Goal: Task Accomplishment & Management: Complete application form

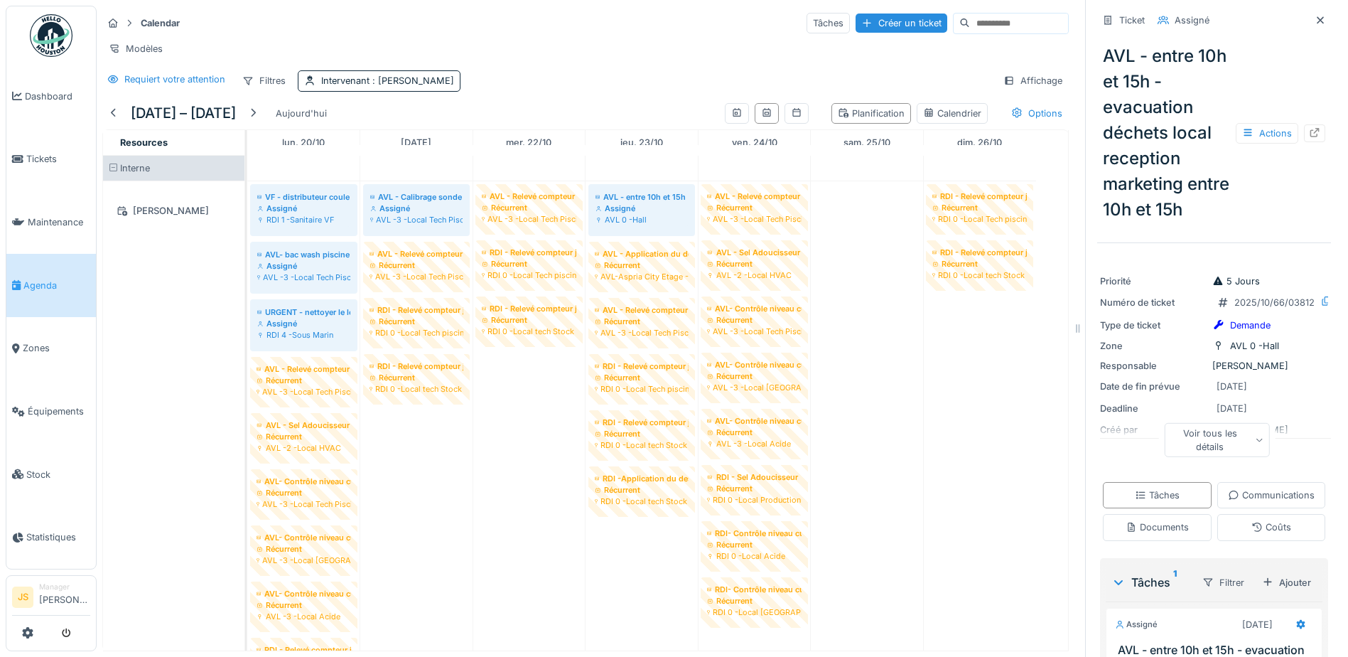
scroll to position [594, 0]
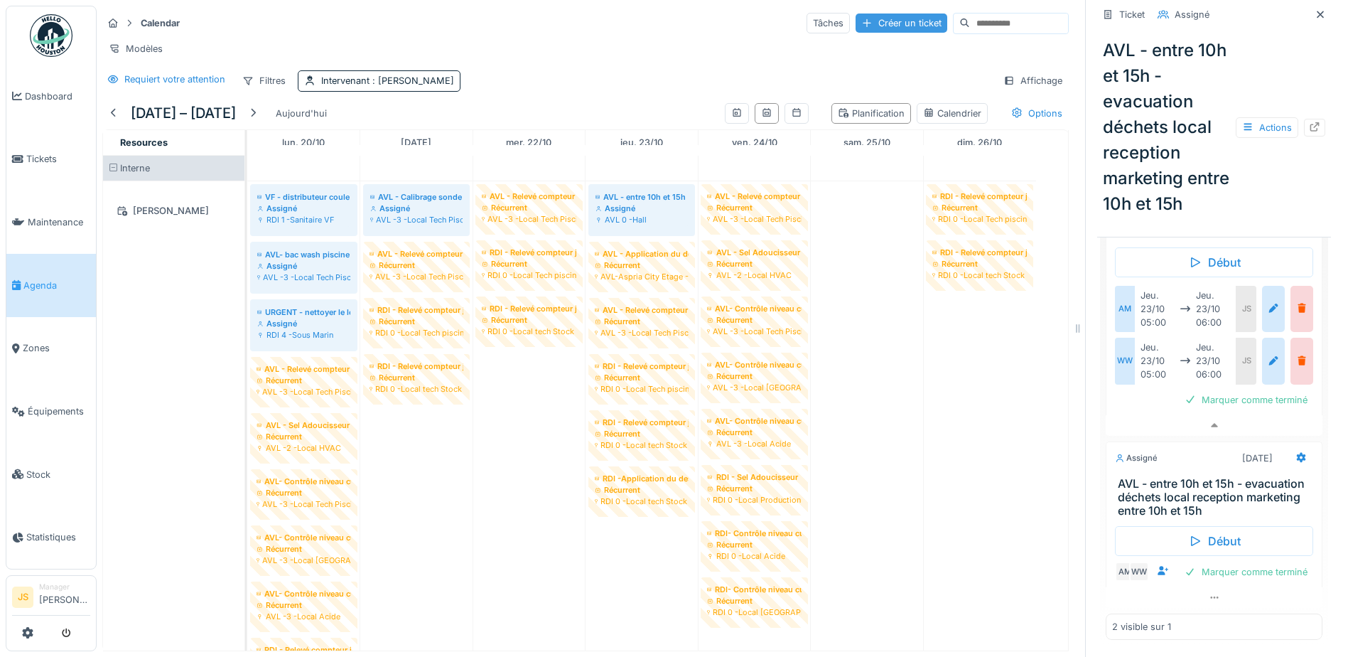
click at [856, 15] on div "Créer un ticket" at bounding box center [902, 23] width 92 height 19
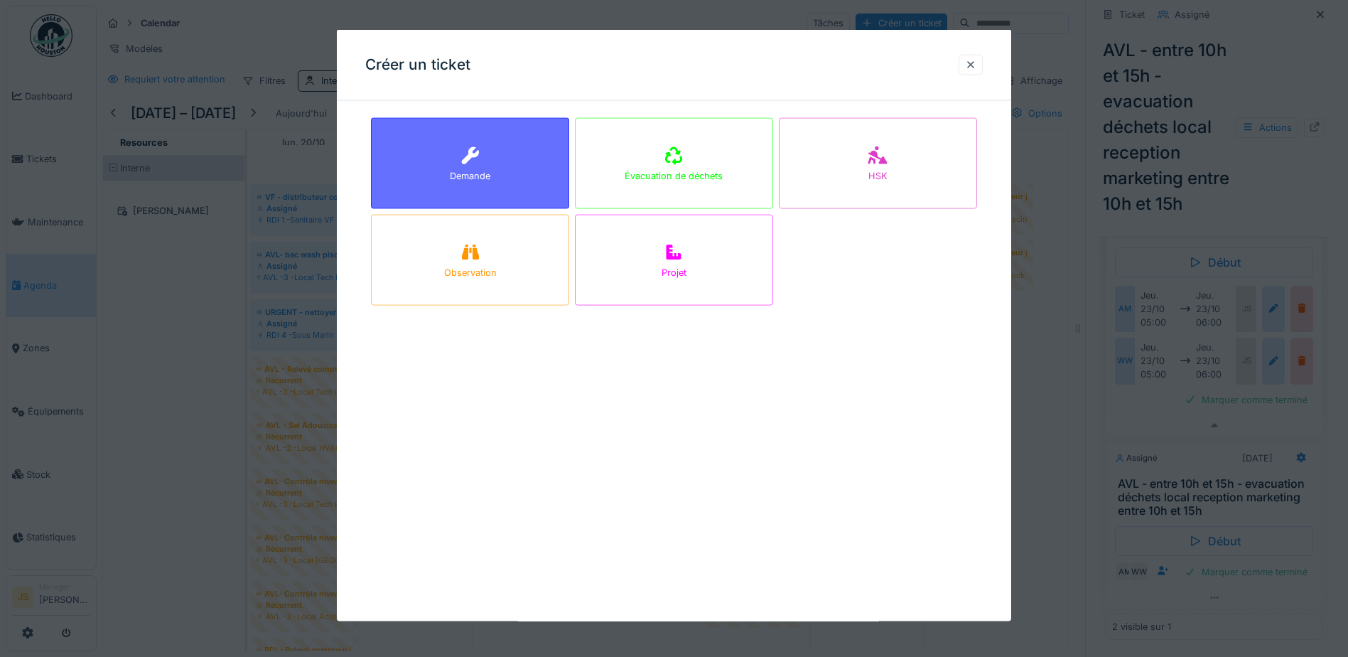
click at [432, 173] on div "Demande" at bounding box center [470, 163] width 198 height 91
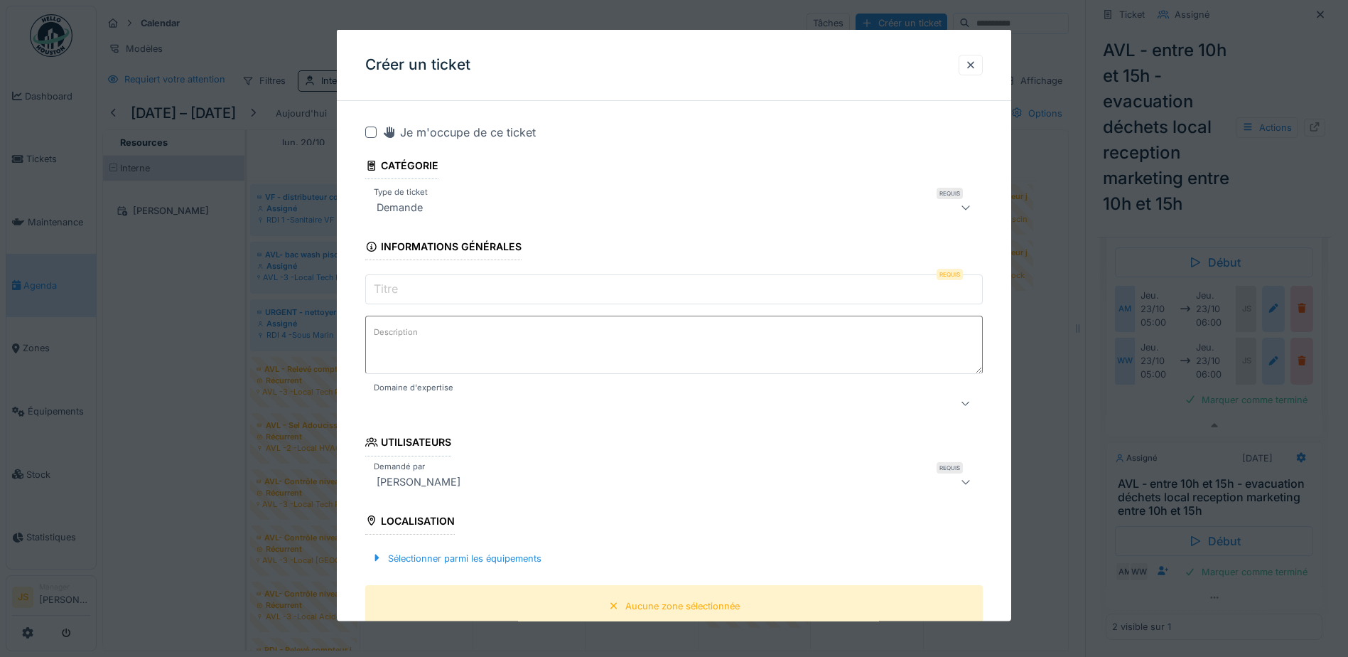
click at [441, 294] on input "Titre" at bounding box center [674, 289] width 618 height 30
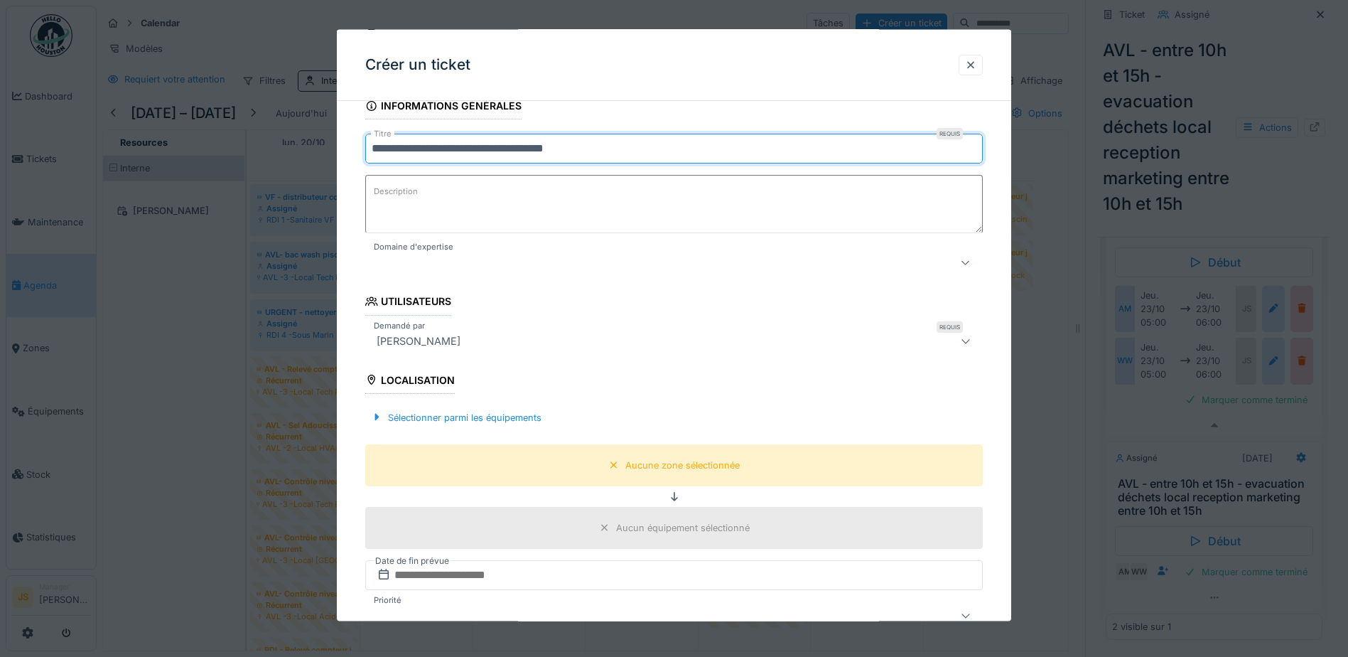
scroll to position [142, 0]
type input "**********"
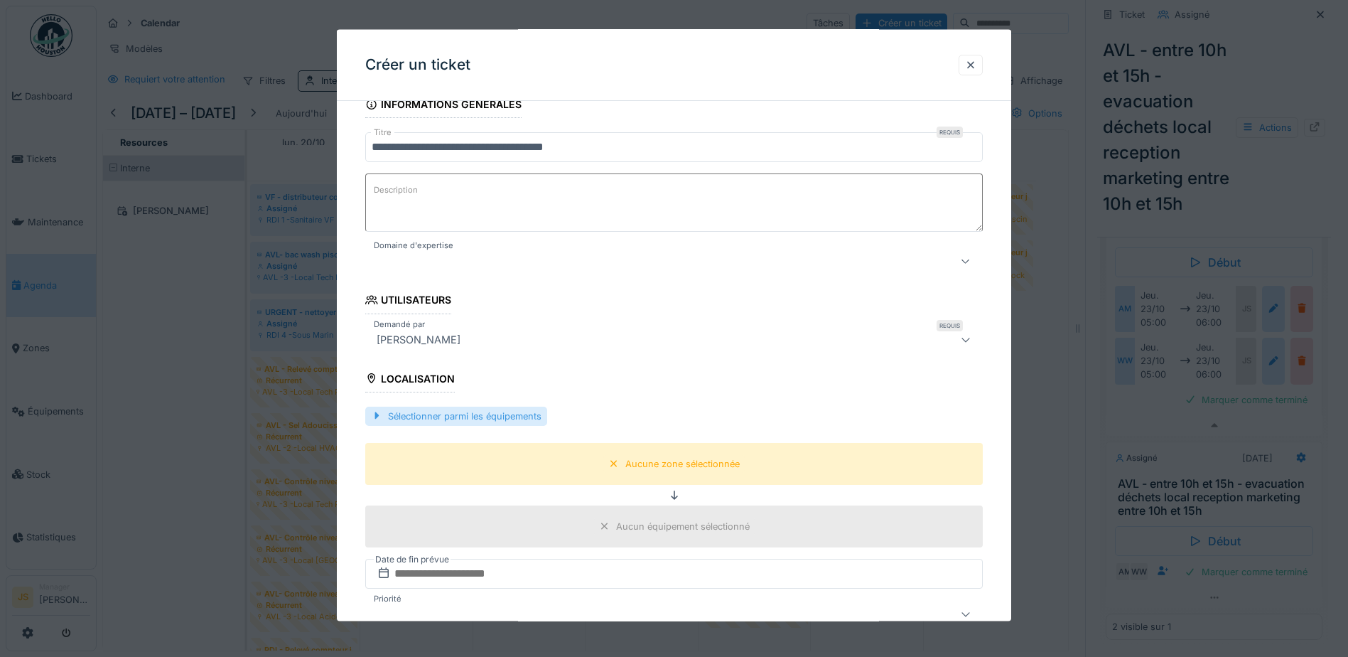
click at [392, 412] on div "Sélectionner parmi les équipements" at bounding box center [456, 415] width 182 height 19
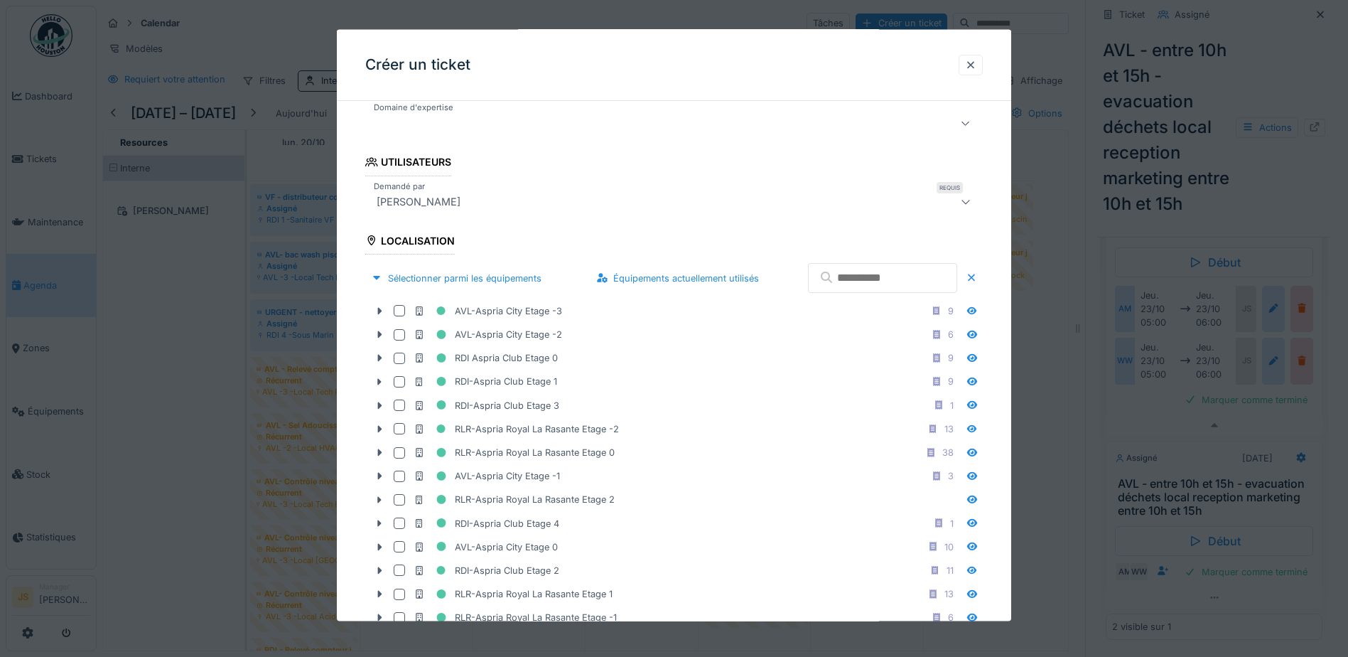
scroll to position [284, 0]
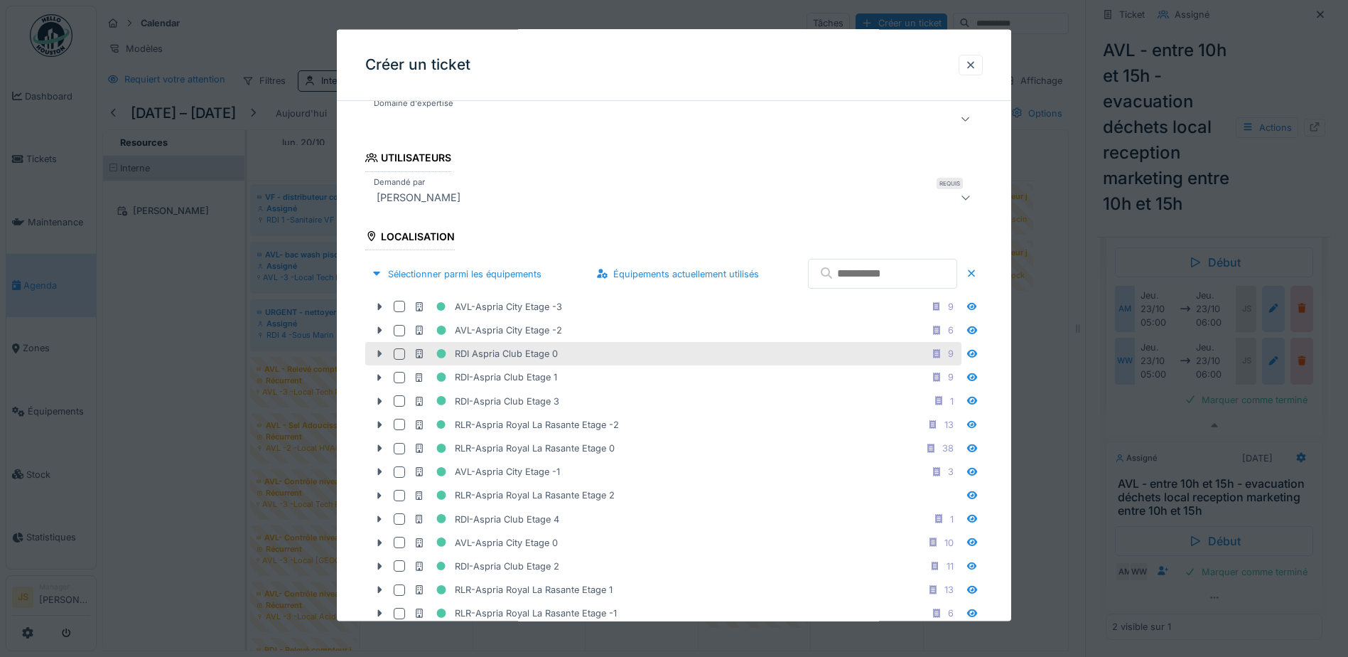
click at [382, 355] on icon at bounding box center [379, 353] width 11 height 9
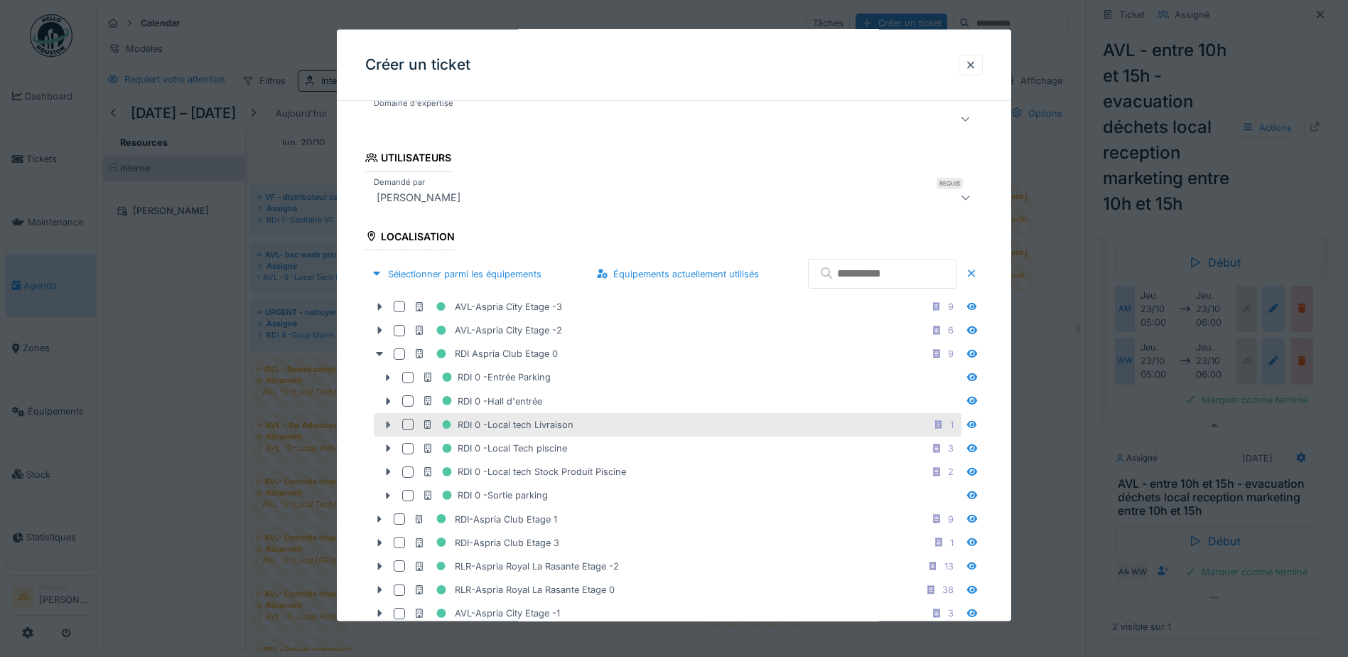
click at [385, 422] on icon at bounding box center [387, 424] width 11 height 9
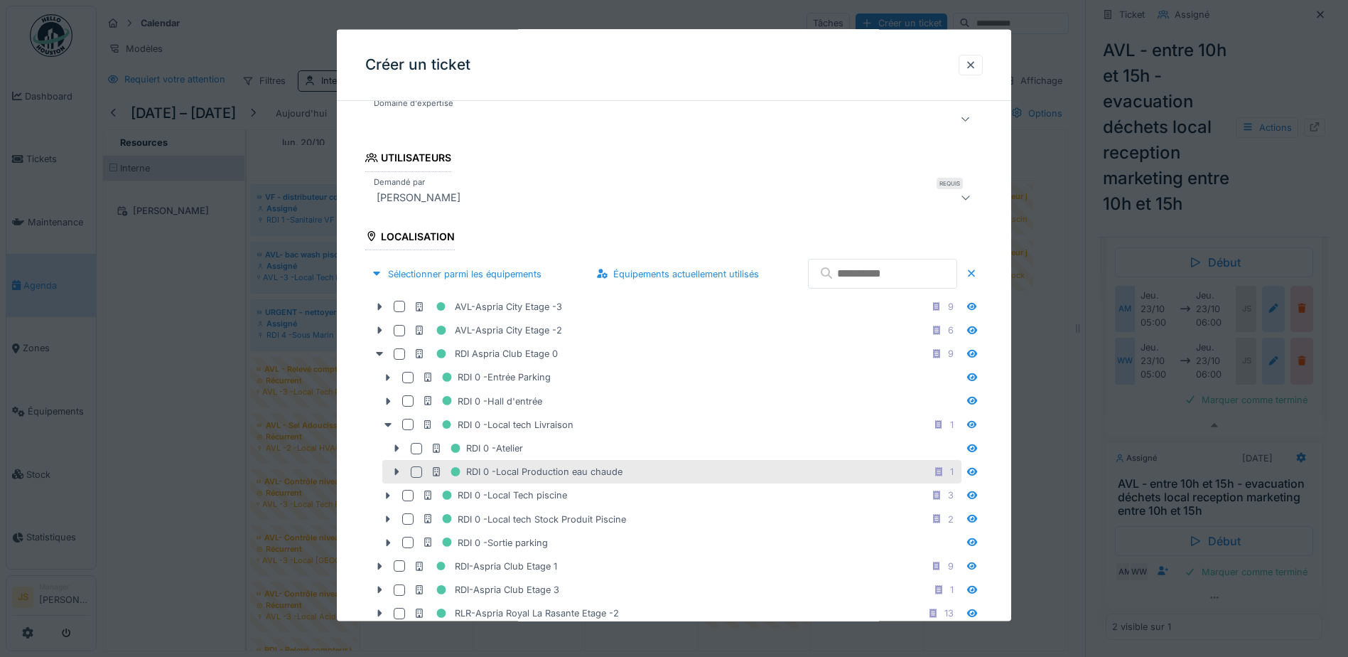
click at [421, 468] on div at bounding box center [416, 470] width 11 height 11
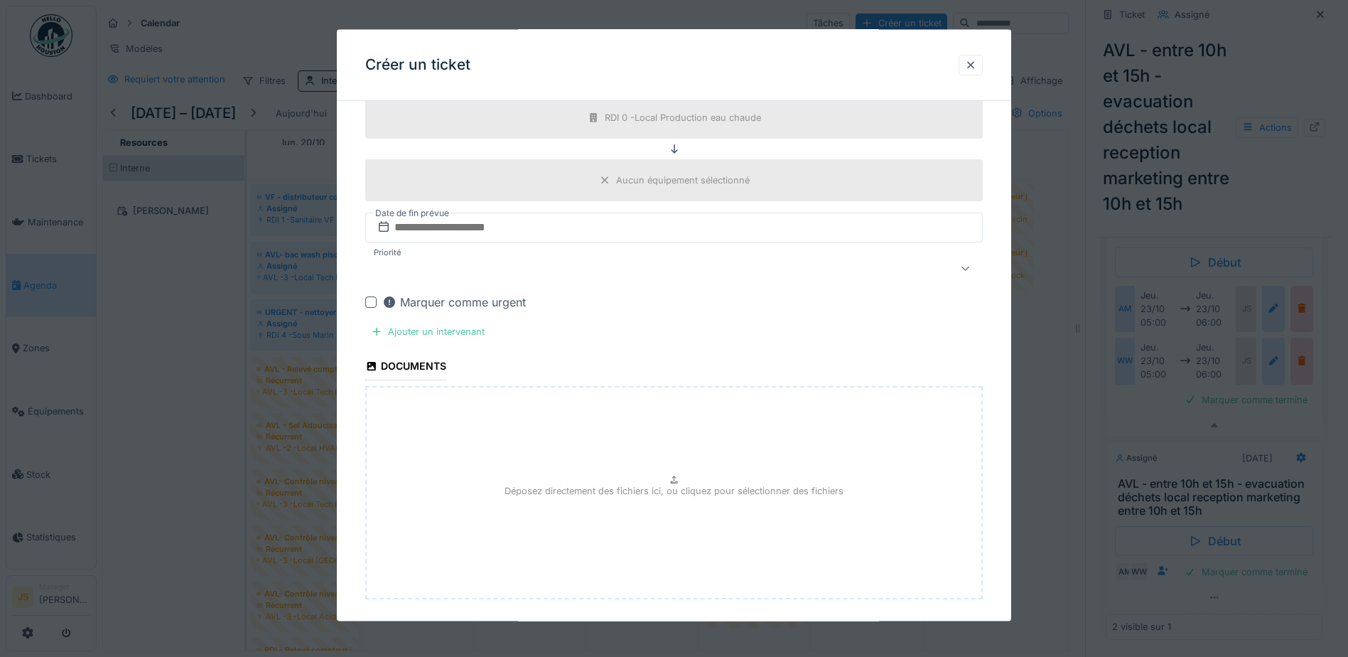
scroll to position [1119, 0]
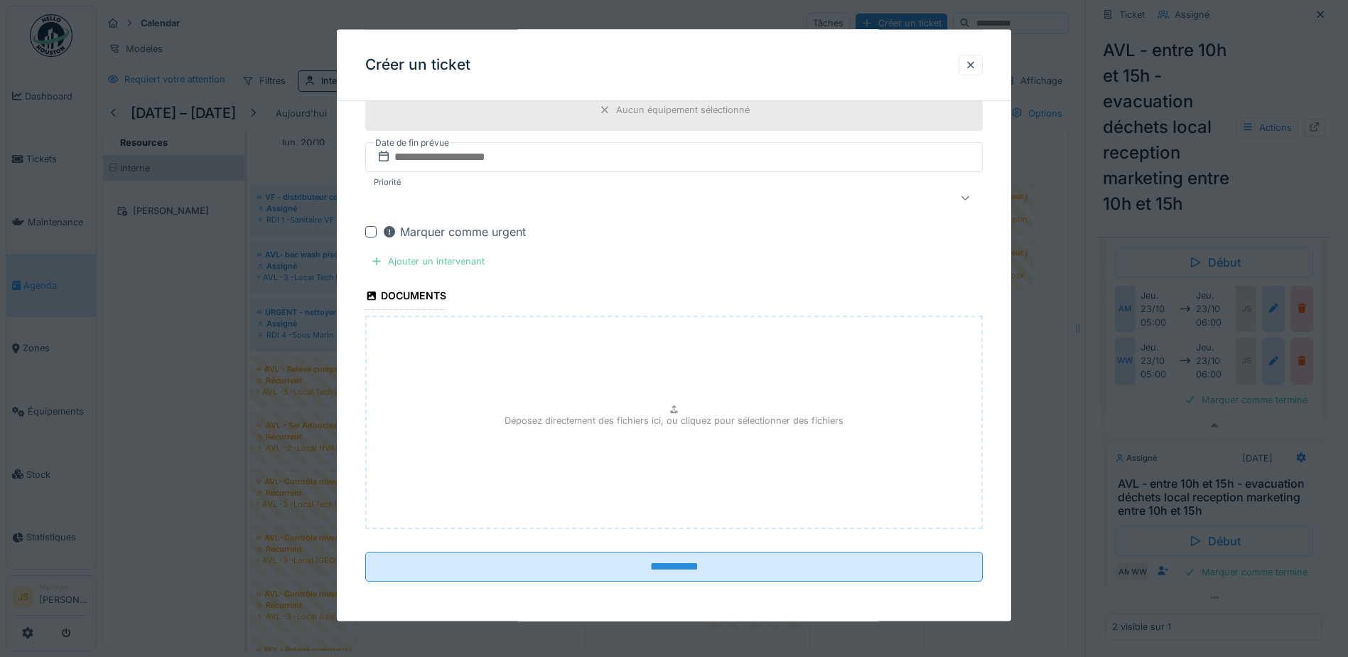
click at [429, 262] on div "Ajouter un intervenant" at bounding box center [427, 261] width 125 height 19
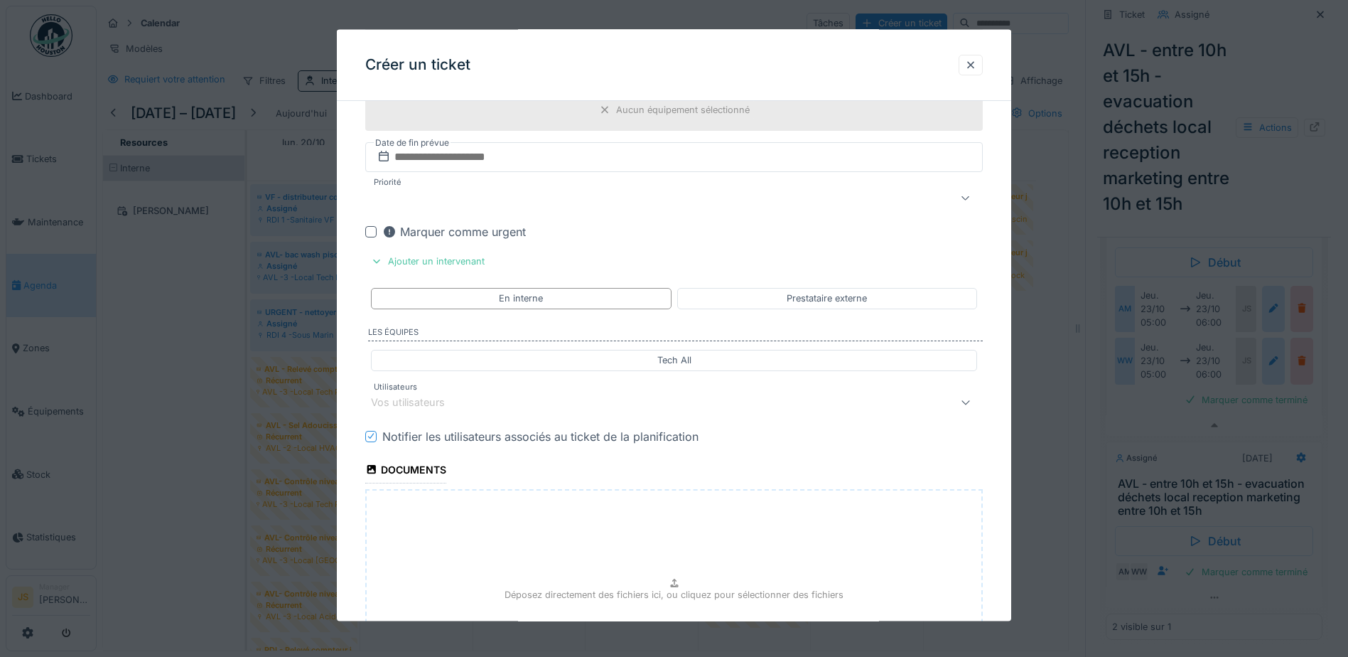
click at [409, 393] on div "Vos utilisateurs" at bounding box center [674, 401] width 618 height 28
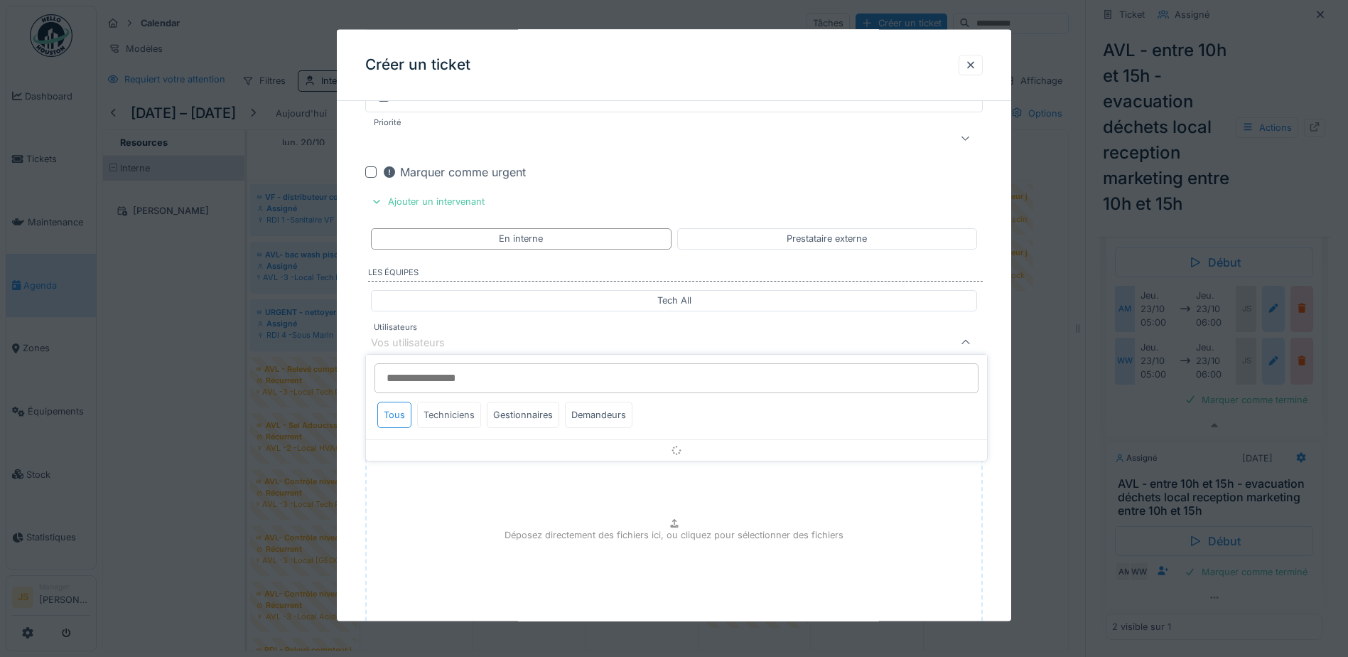
scroll to position [1196, 0]
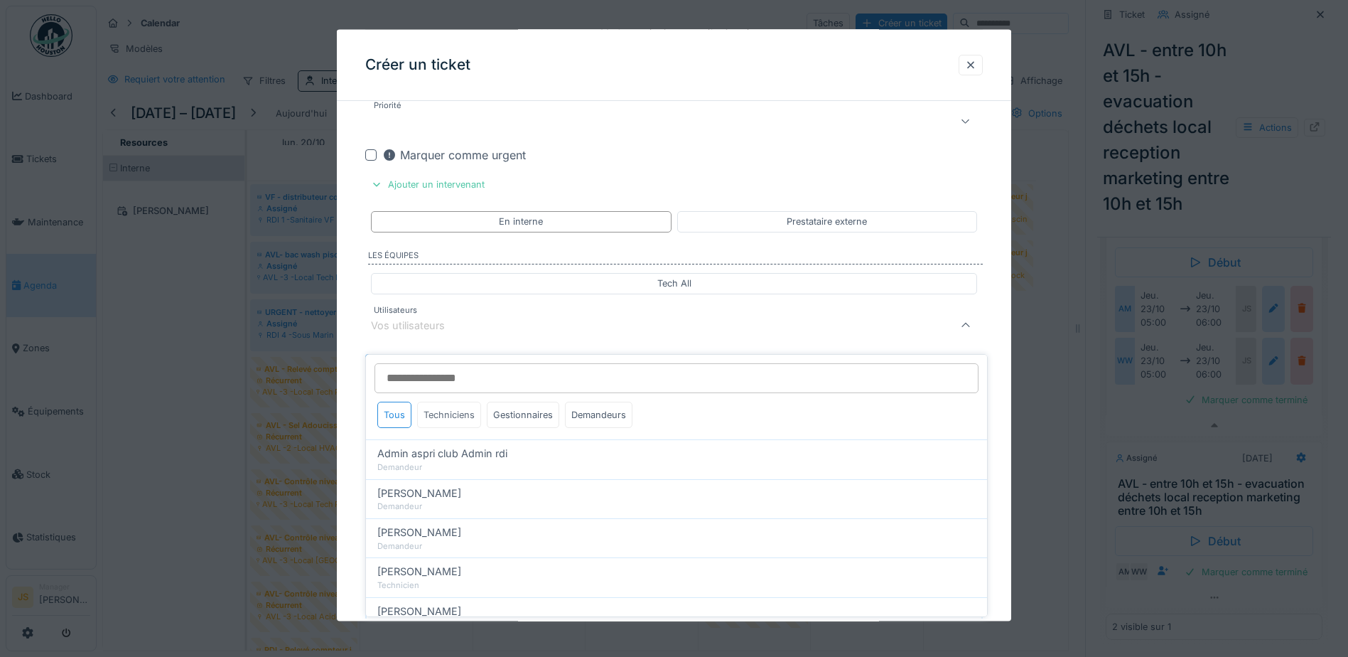
click at [446, 402] on div "Techniciens" at bounding box center [449, 415] width 64 height 26
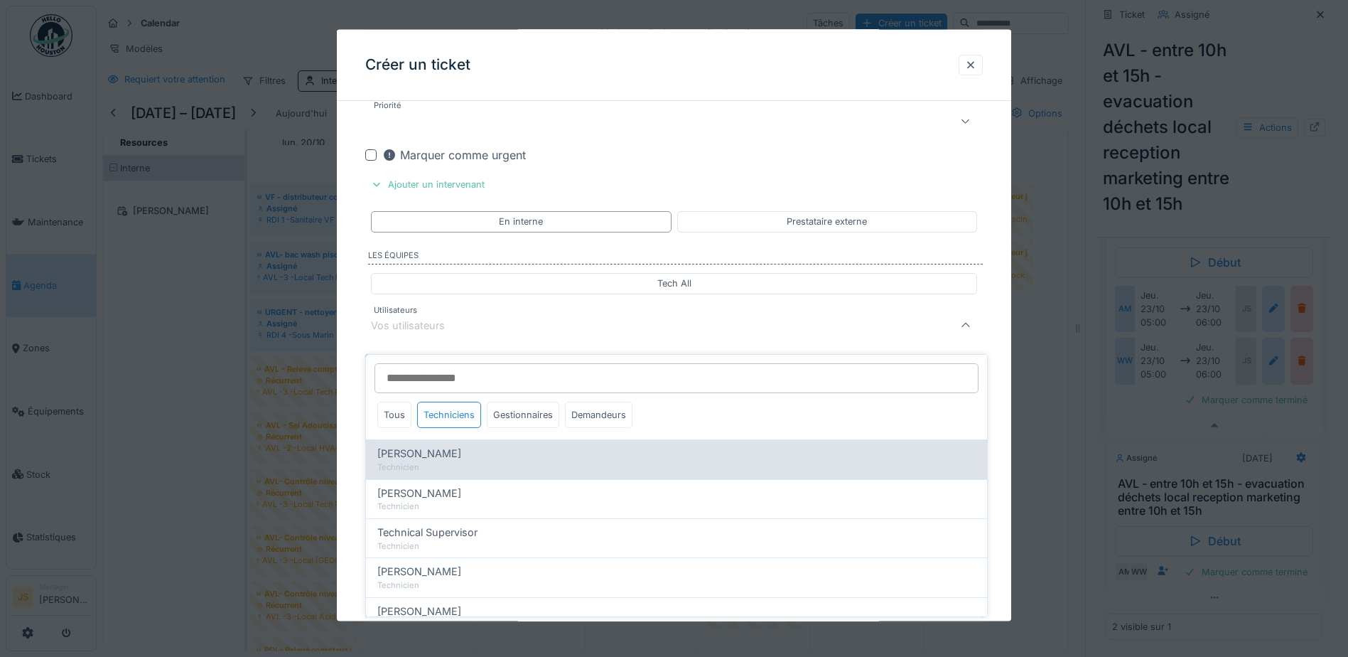
click at [449, 446] on span "[PERSON_NAME]" at bounding box center [419, 454] width 84 height 16
type input "*****"
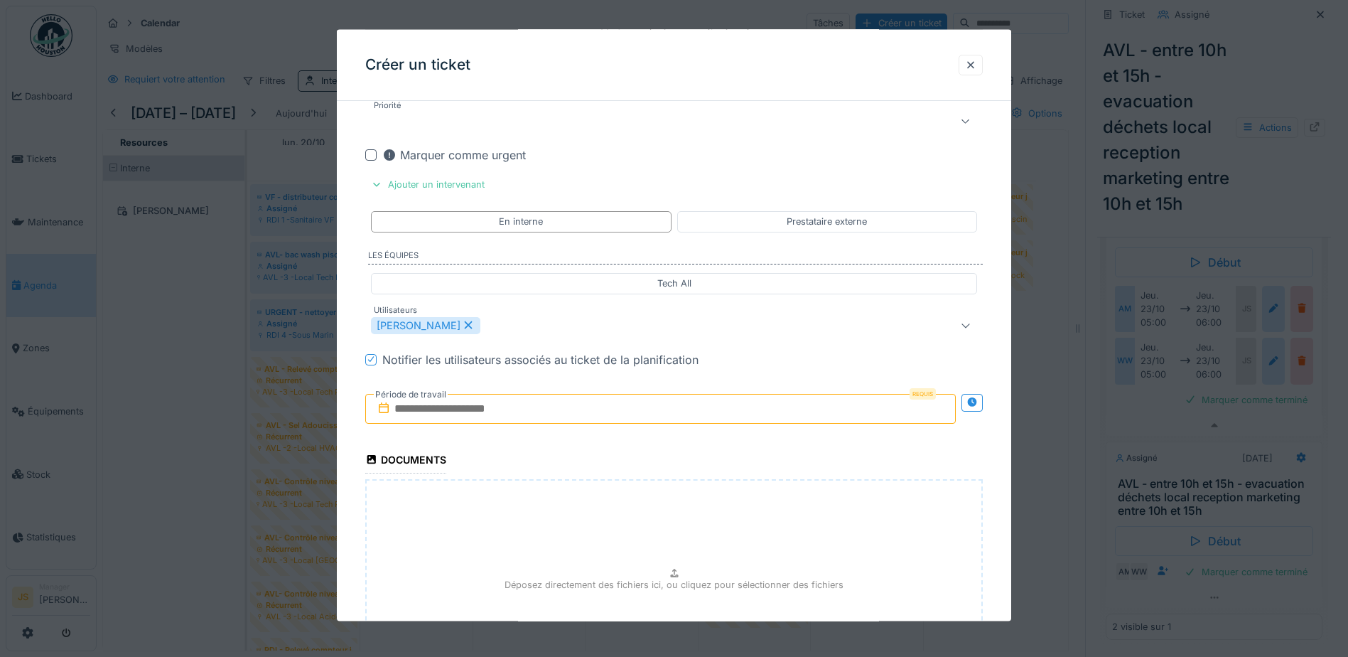
click at [435, 415] on input "text" at bounding box center [660, 408] width 591 height 30
click at [643, 569] on div "22" at bounding box center [639, 570] width 19 height 19
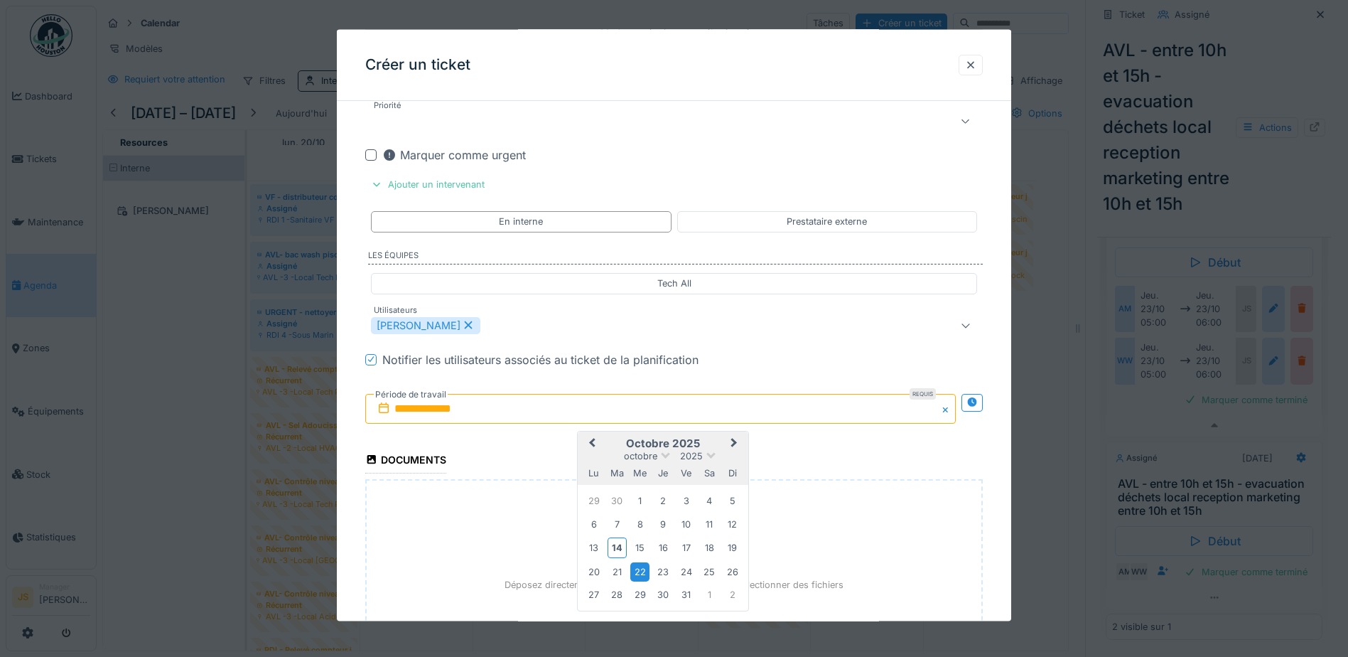
click at [643, 569] on div "22" at bounding box center [639, 570] width 19 height 19
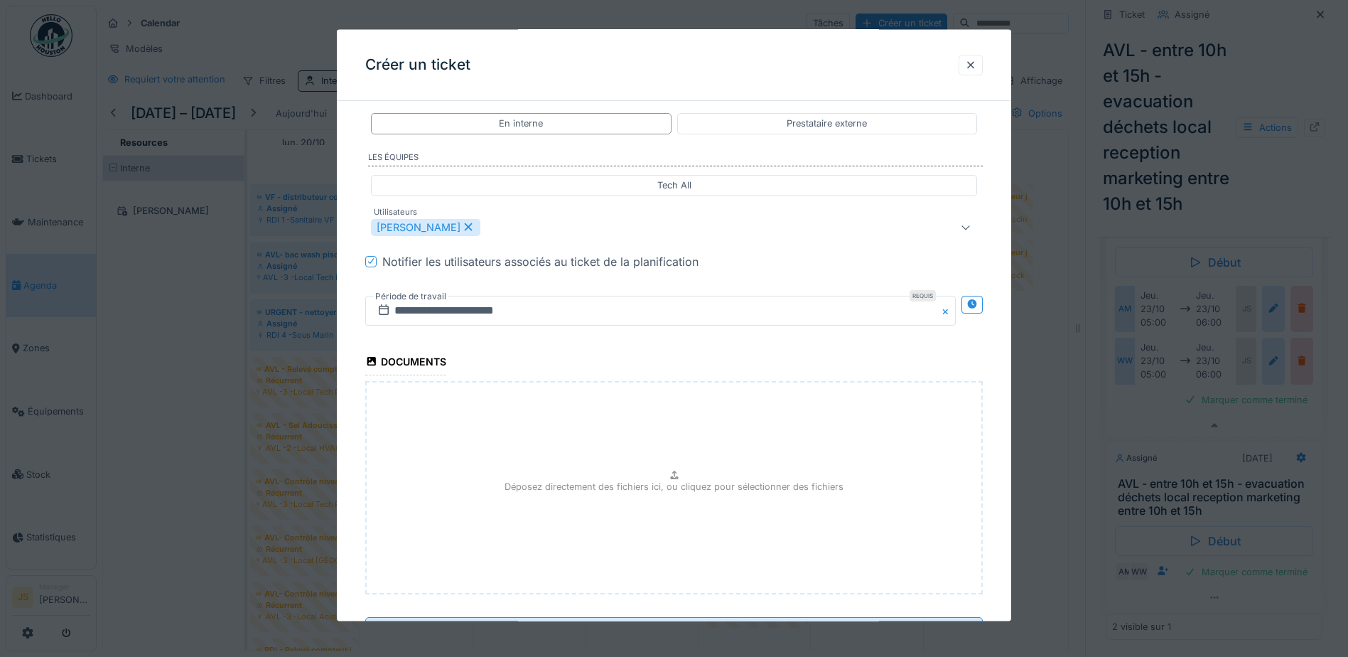
scroll to position [1360, 0]
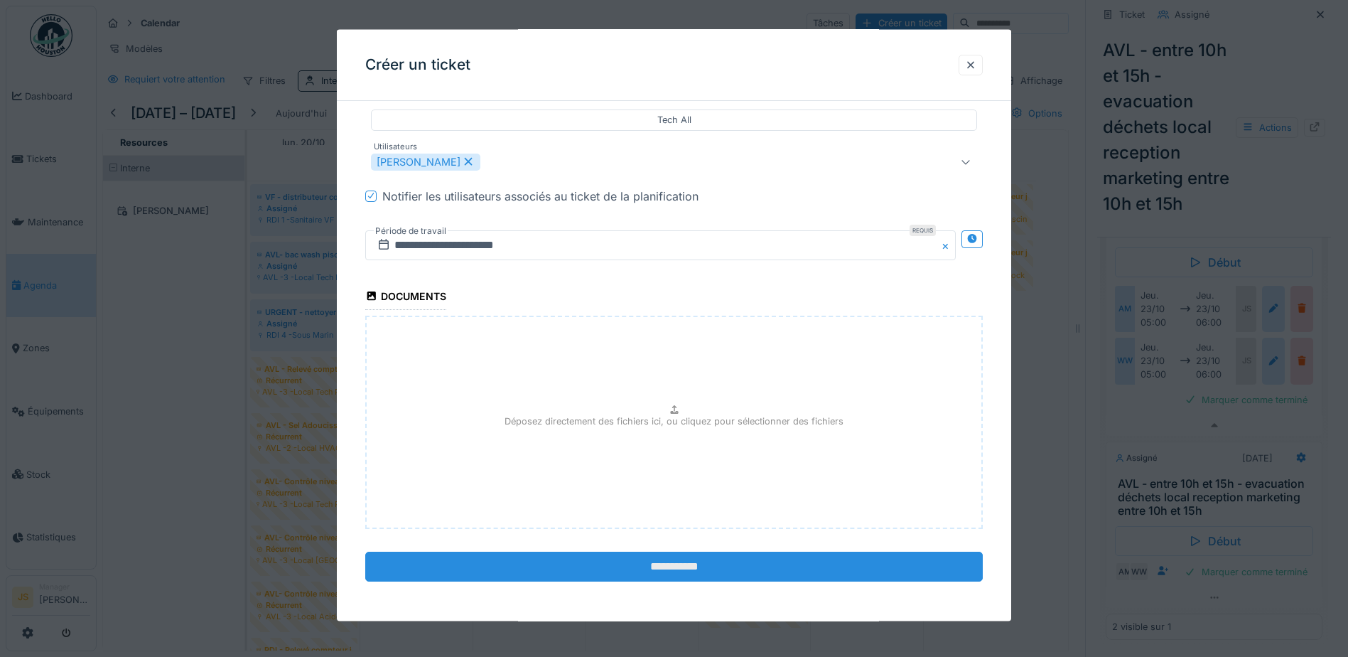
click at [709, 559] on input "**********" at bounding box center [674, 566] width 618 height 30
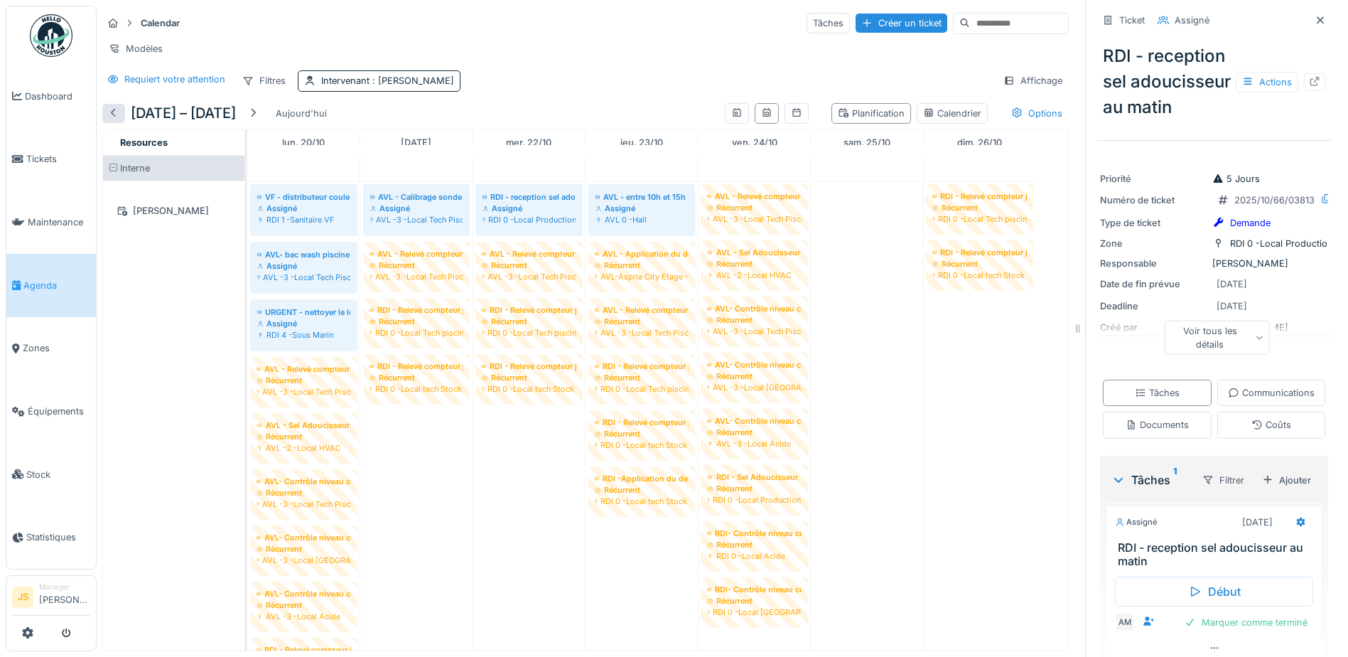
click at [115, 111] on div at bounding box center [113, 114] width 11 height 14
